Goal: Book appointment/travel/reservation

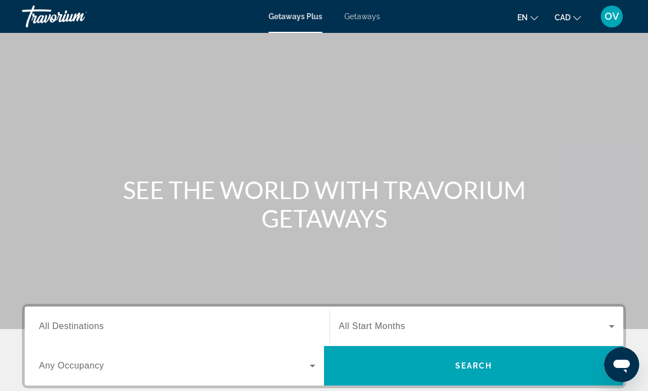
click at [354, 5] on div "Getaways Plus Getaways en English Español Français Italiano Português русский C…" at bounding box center [324, 16] width 648 height 29
click at [354, 19] on span "Getaways" at bounding box center [362, 16] width 36 height 9
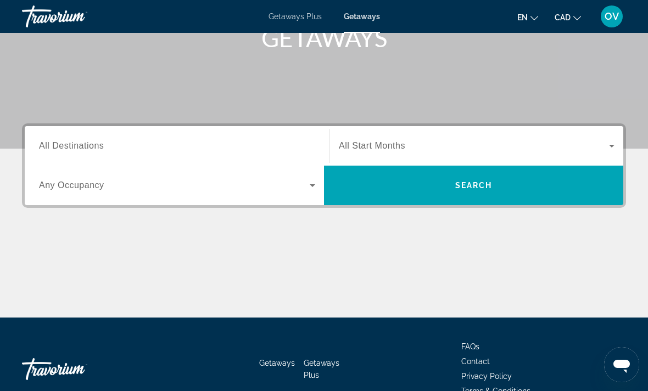
click at [69, 144] on span "All Destinations" at bounding box center [71, 145] width 65 height 9
click at [69, 144] on input "Destination All Destinations" at bounding box center [177, 146] width 276 height 13
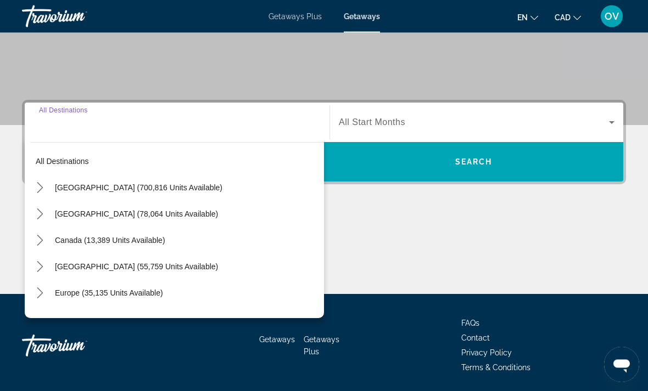
scroll to position [206, 0]
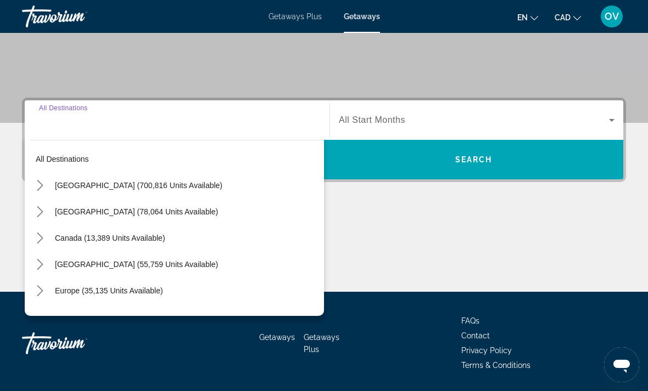
click at [208, 272] on span "Select destination: Caribbean & Atlantic Islands (55,759 units available)" at bounding box center [186, 264] width 274 height 26
type input "**********"
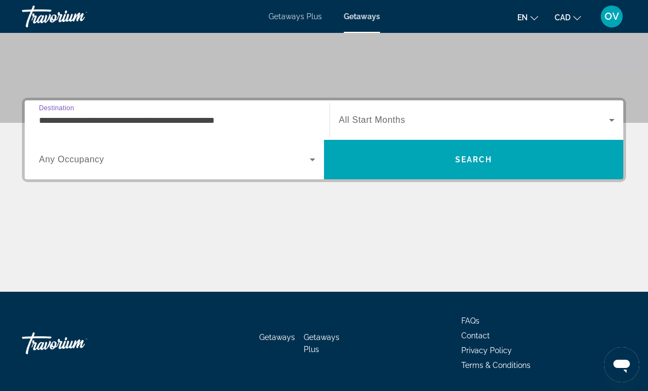
click at [512, 179] on span "Search" at bounding box center [473, 160] width 299 height 40
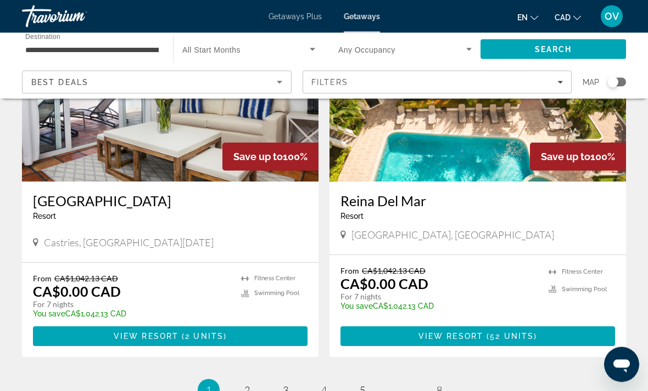
scroll to position [2082, 0]
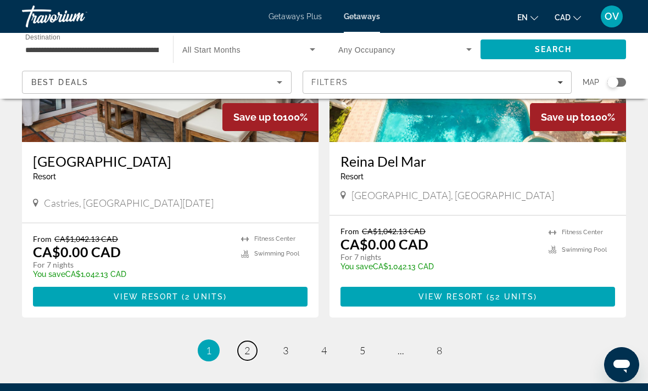
click at [248, 345] on span "2" at bounding box center [246, 351] width 5 height 12
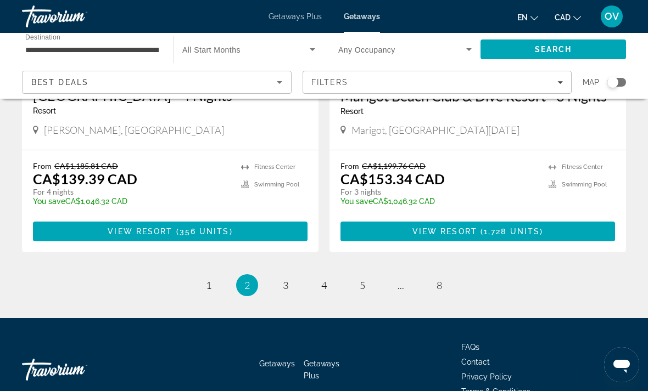
scroll to position [2116, 0]
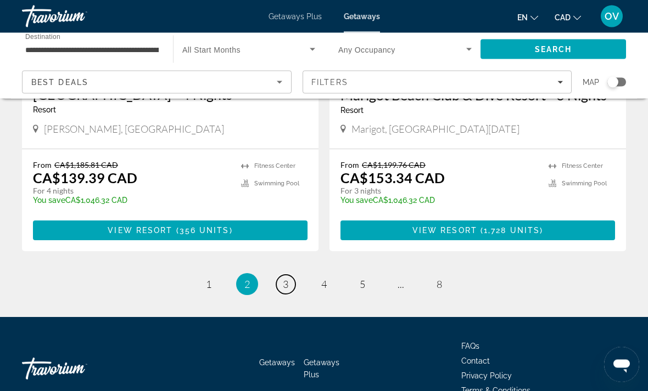
click at [283, 279] on span "3" at bounding box center [285, 285] width 5 height 12
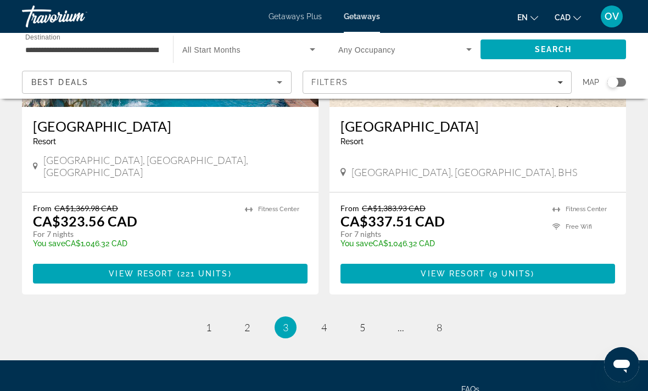
scroll to position [2129, 0]
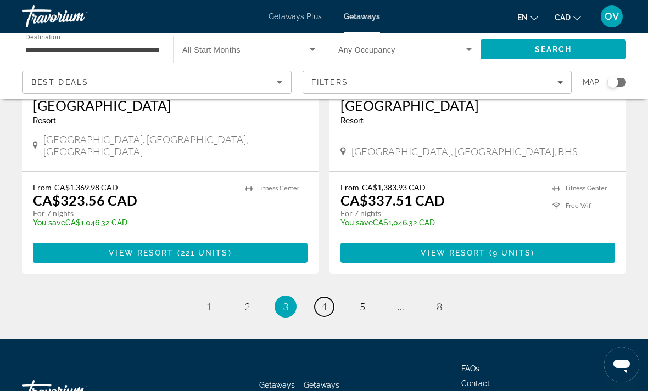
click at [327, 298] on link "page 4" at bounding box center [324, 307] width 19 height 19
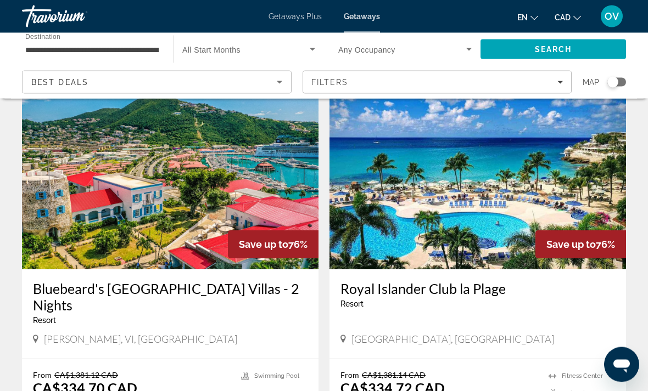
scroll to position [450, 0]
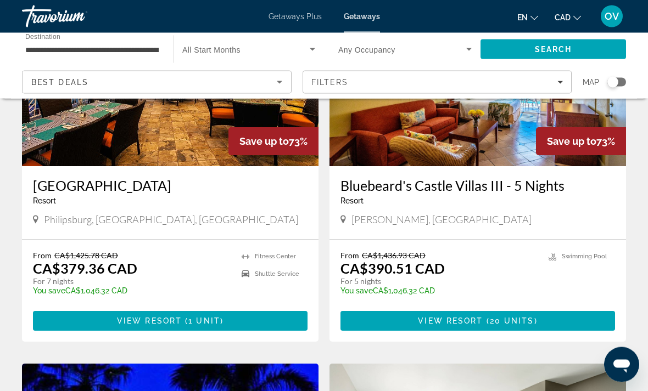
click at [217, 317] on span "1 unit" at bounding box center [204, 321] width 32 height 9
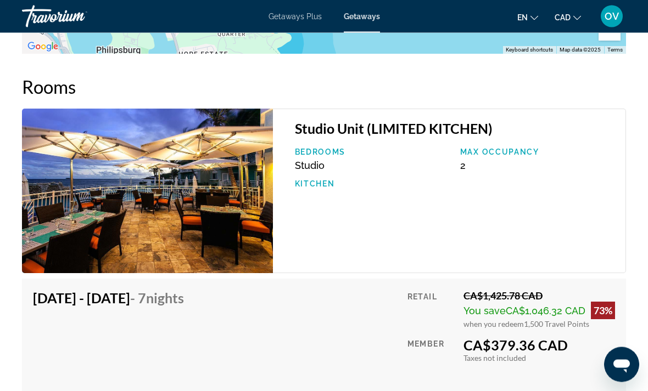
scroll to position [1900, 0]
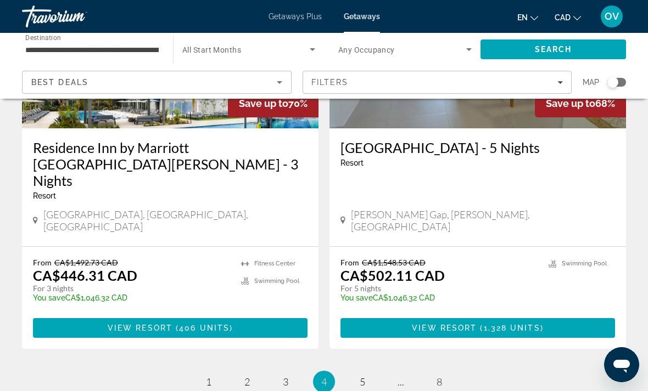
scroll to position [2163, 0]
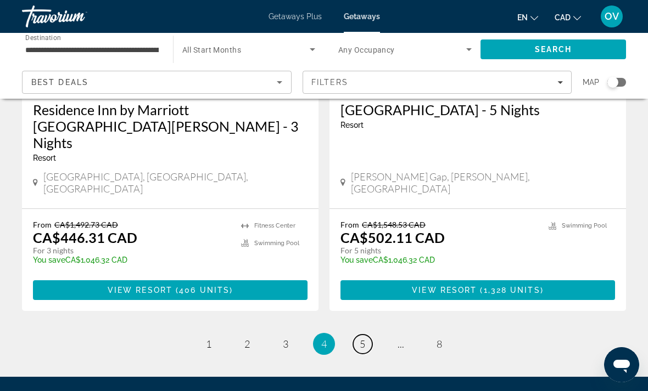
click at [364, 335] on link "page 5" at bounding box center [362, 344] width 19 height 19
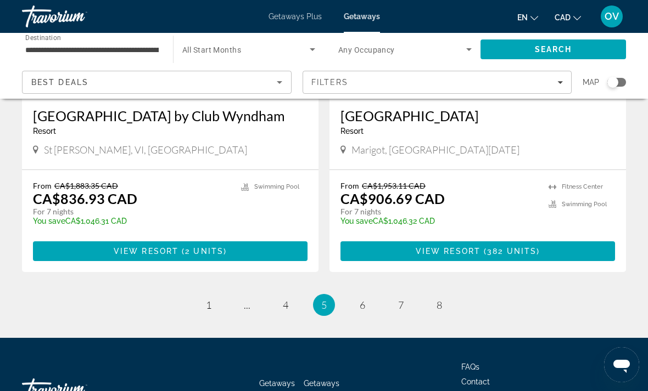
scroll to position [2134, 0]
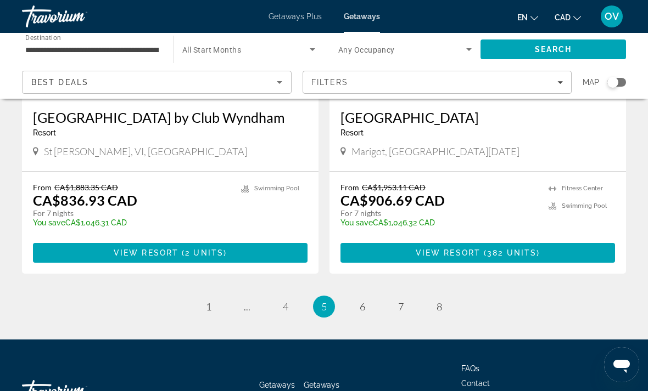
click at [367, 298] on link "page 6" at bounding box center [362, 307] width 19 height 19
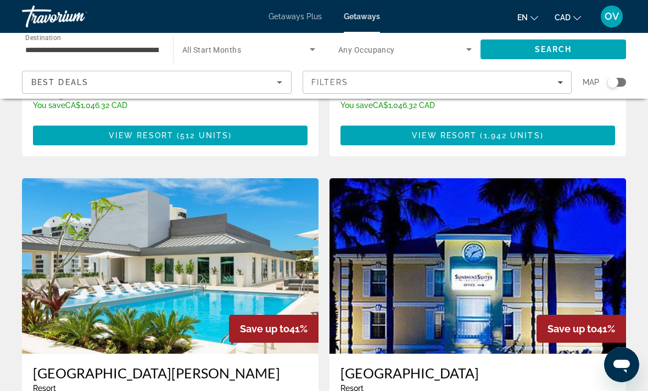
scroll to position [2146, 0]
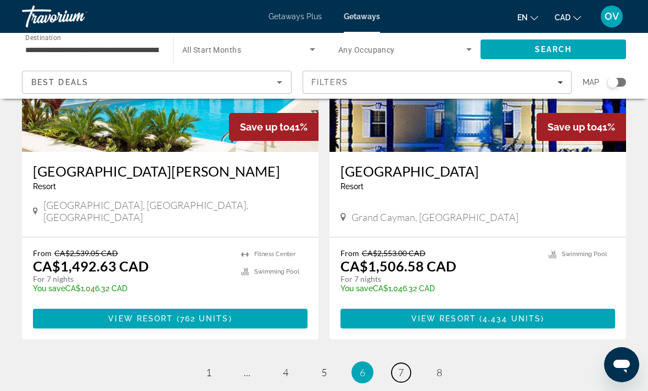
click at [392, 363] on link "page 7" at bounding box center [400, 372] width 19 height 19
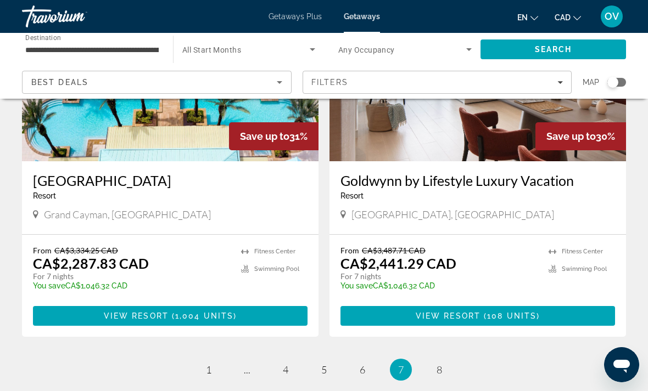
scroll to position [2079, 0]
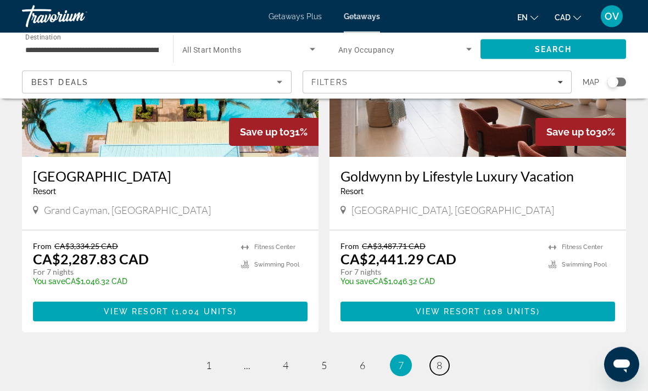
click at [436, 357] on link "page 8" at bounding box center [439, 366] width 19 height 19
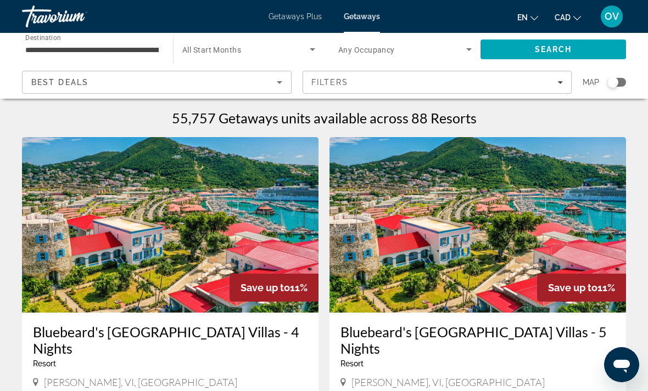
click at [295, 18] on span "Getaways Plus" at bounding box center [294, 16] width 53 height 9
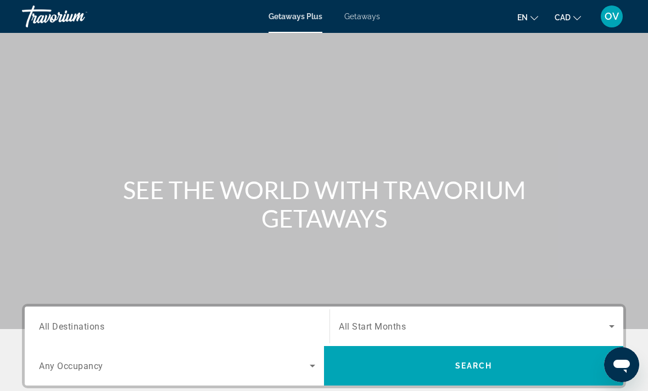
click at [177, 324] on input "Destination All Destinations" at bounding box center [177, 327] width 276 height 13
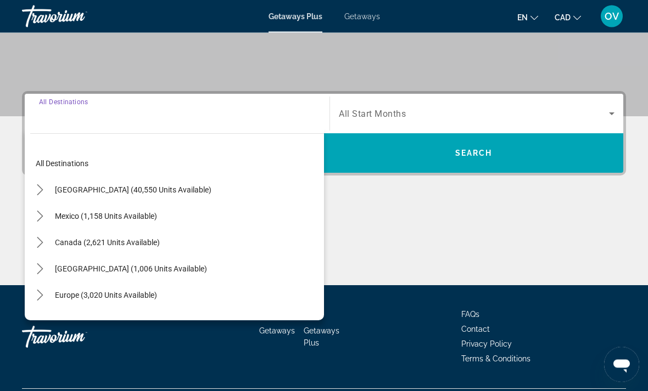
scroll to position [242, 0]
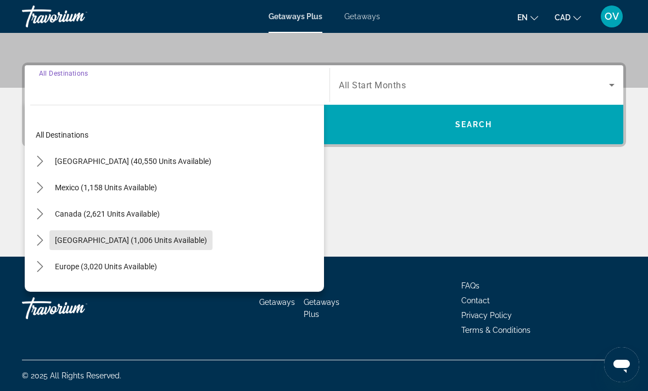
click at [192, 242] on span "[GEOGRAPHIC_DATA] (1,006 units available)" at bounding box center [131, 240] width 152 height 9
type input "**********"
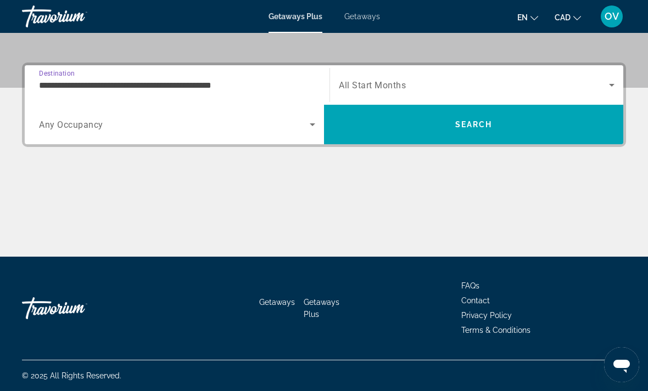
click at [464, 126] on span "Search" at bounding box center [473, 124] width 37 height 9
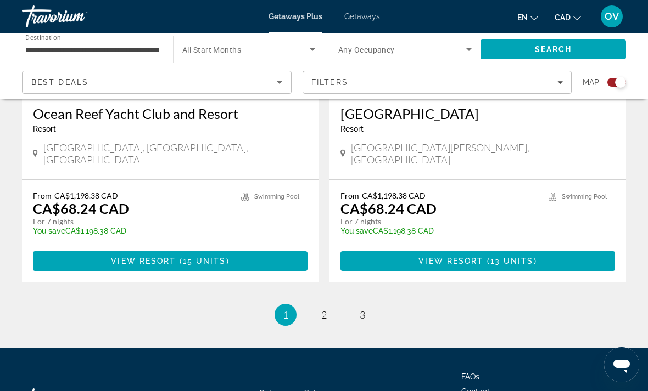
scroll to position [2470, 0]
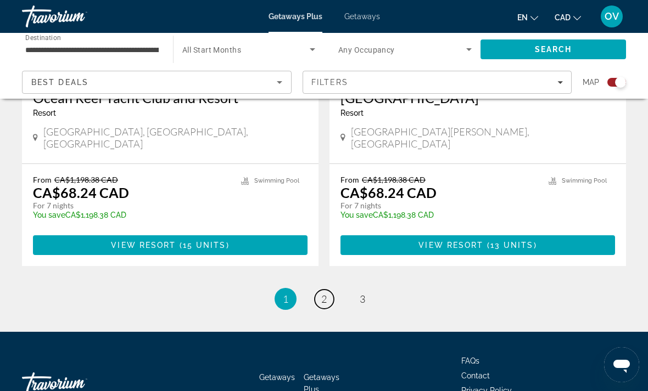
click at [317, 290] on link "page 2" at bounding box center [324, 299] width 19 height 19
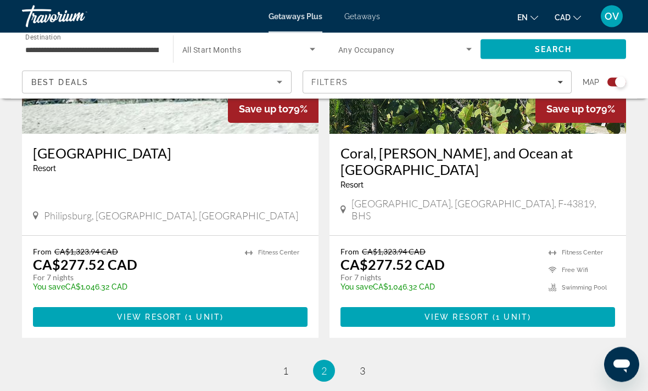
scroll to position [2486, 0]
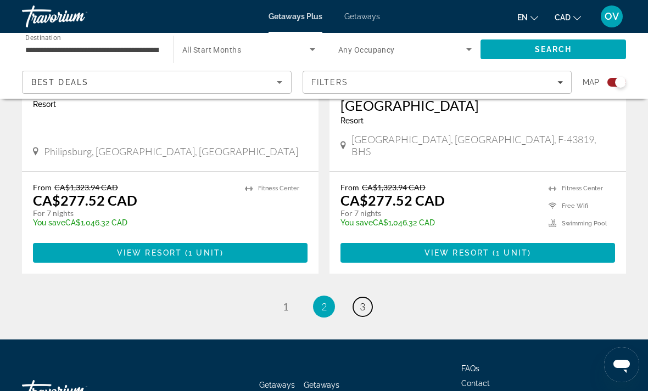
click at [364, 298] on link "page 3" at bounding box center [362, 307] width 19 height 19
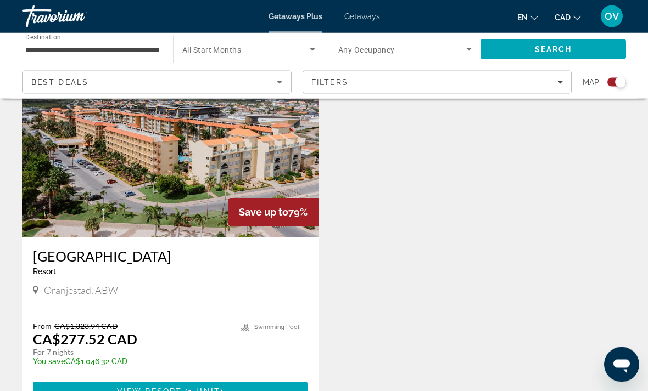
scroll to position [416, 0]
click at [230, 391] on span "Main content" at bounding box center [170, 392] width 274 height 26
